Goal: Find specific page/section: Find specific page/section

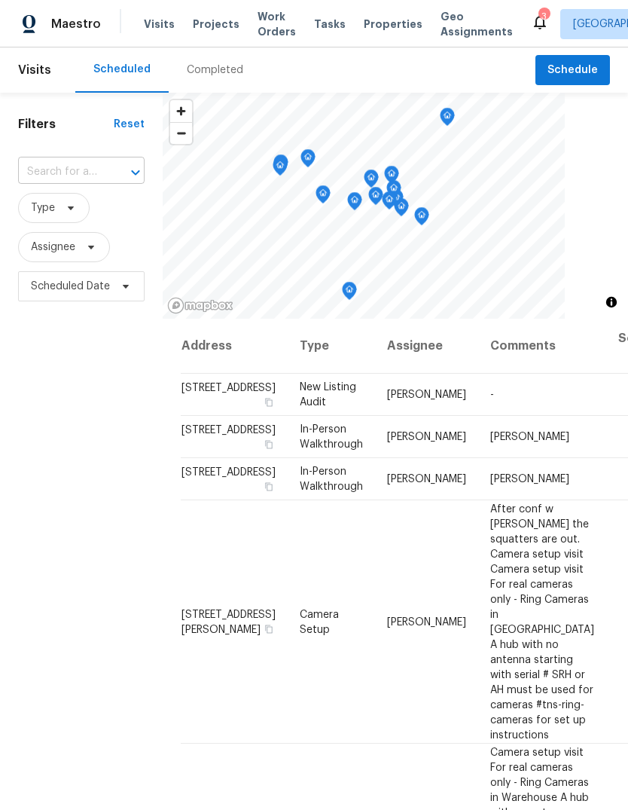
click at [78, 164] on input "text" at bounding box center [60, 171] width 84 height 23
type input "dick"
click at [86, 215] on li "[STREET_ADDRESS][PERSON_NAME]" at bounding box center [80, 214] width 126 height 41
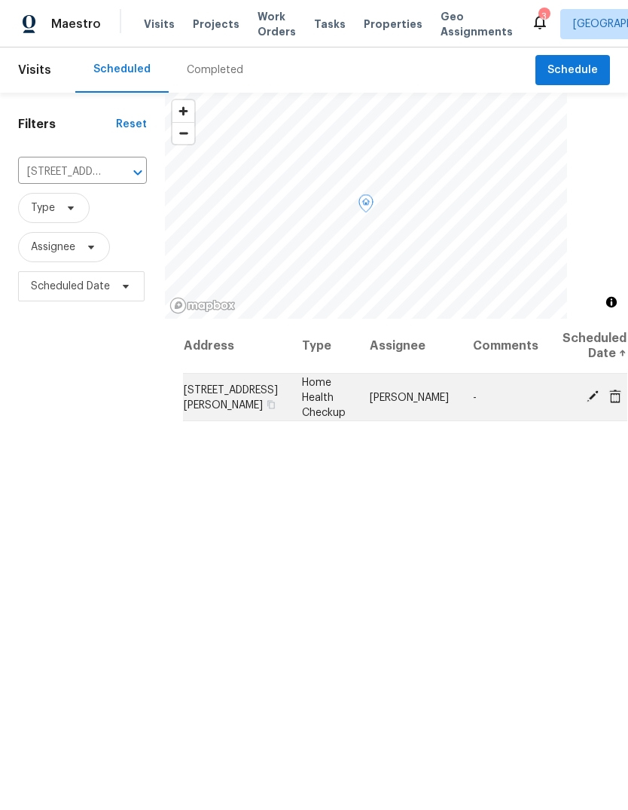
click at [200, 410] on span "[STREET_ADDRESS][PERSON_NAME]" at bounding box center [231, 397] width 94 height 26
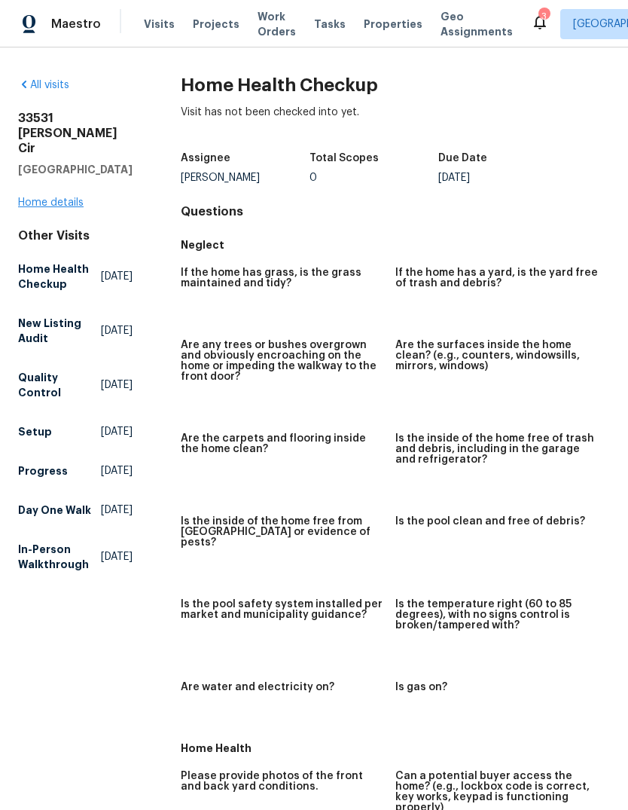
click at [28, 197] on link "Home details" at bounding box center [51, 202] width 66 height 11
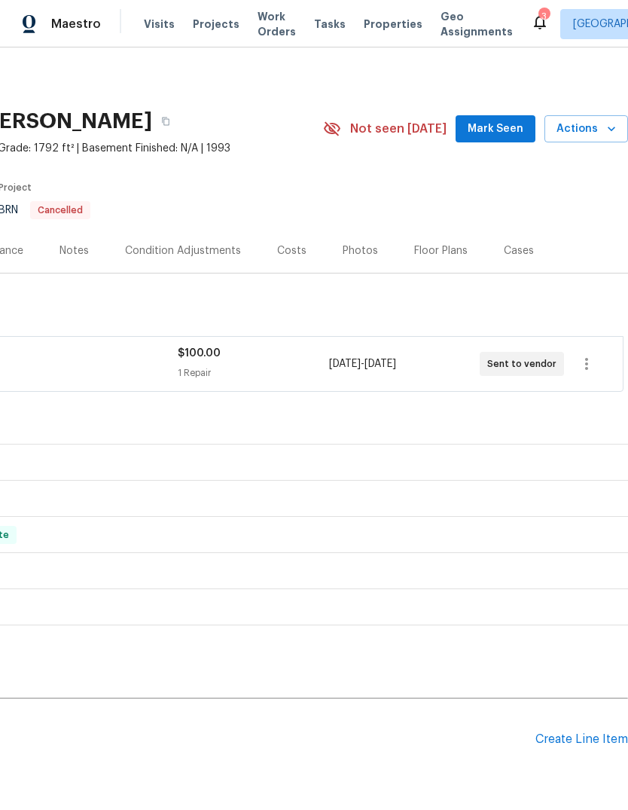
scroll to position [0, 223]
click at [606, 139] on button "Actions" at bounding box center [587, 129] width 84 height 28
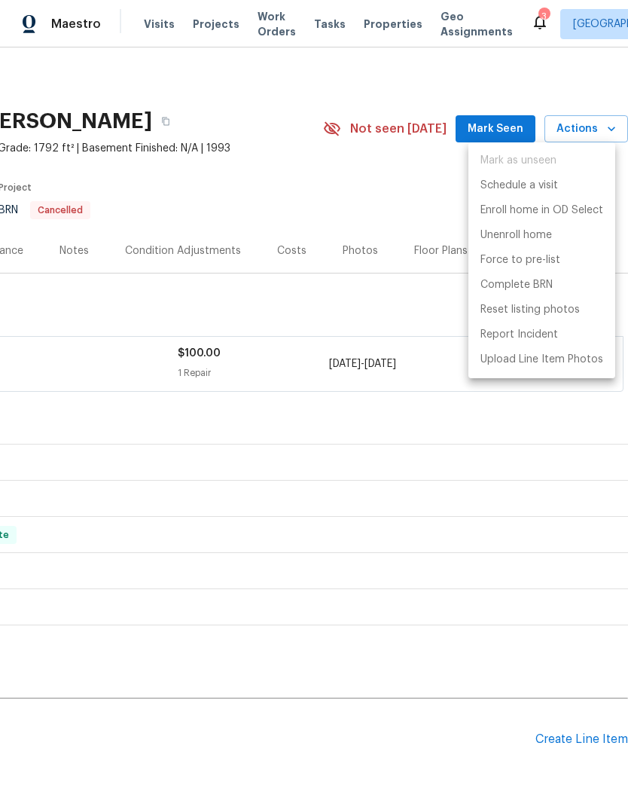
click at [388, 210] on div at bounding box center [314, 405] width 628 height 810
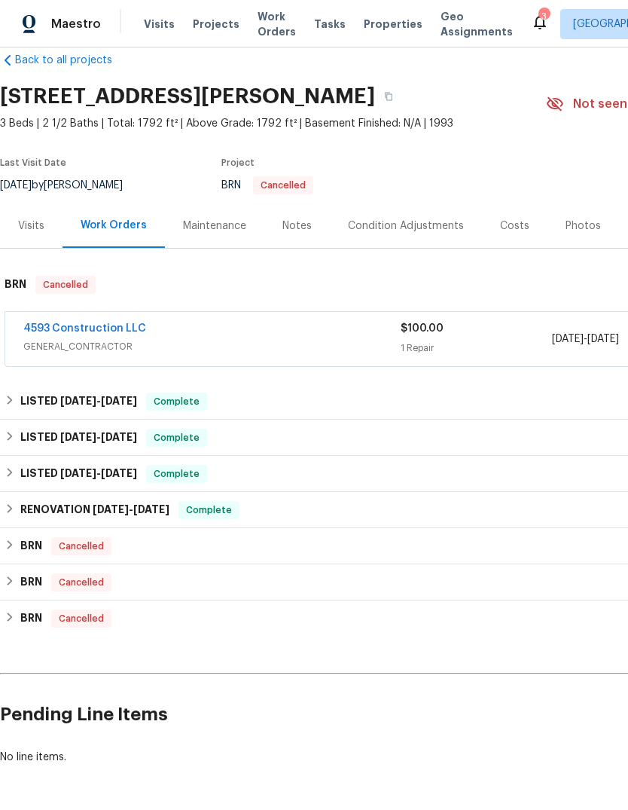
scroll to position [25, 0]
click at [402, 102] on button "button" at bounding box center [388, 96] width 27 height 27
click at [402, 101] on button "button" at bounding box center [388, 96] width 27 height 27
